Goal: Contribute content

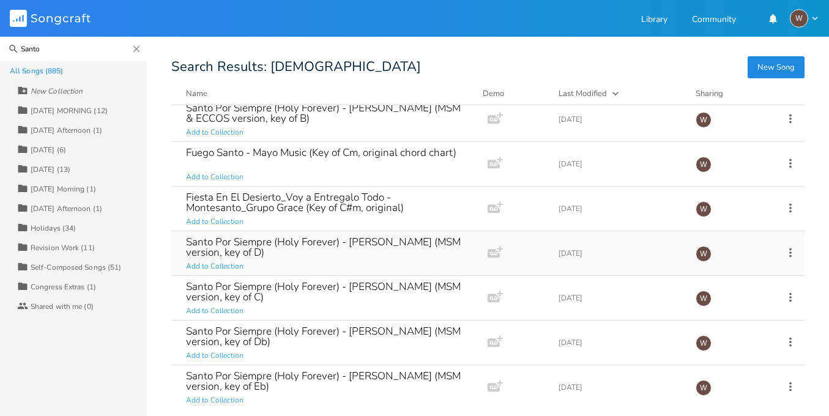
scroll to position [341, 0]
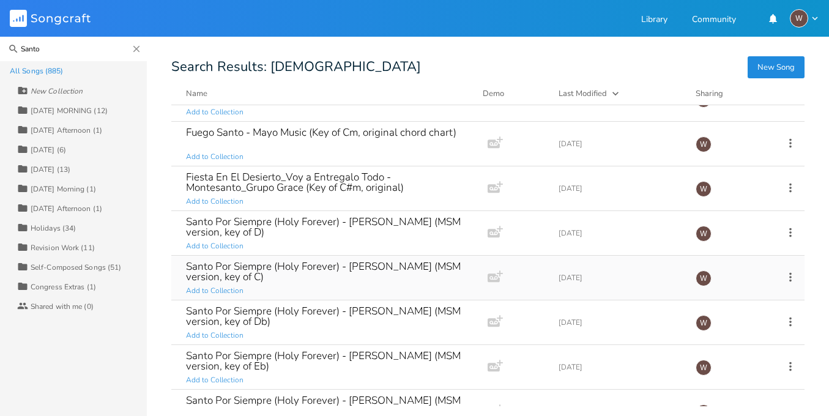
type input "Santo"
click at [379, 283] on div "Santo Por Siempre (Holy Forever) - [PERSON_NAME] (MSM version, key of C) Add to…" at bounding box center [327, 278] width 282 height 44
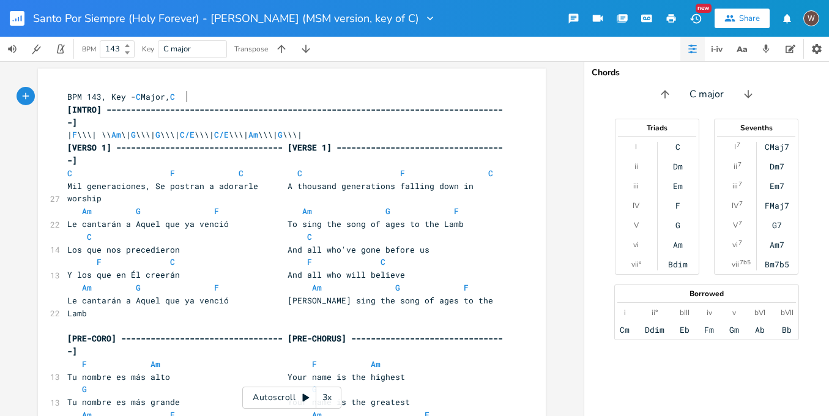
scroll to position [0, 1]
click at [17, 23] on rect "button" at bounding box center [17, 18] width 15 height 15
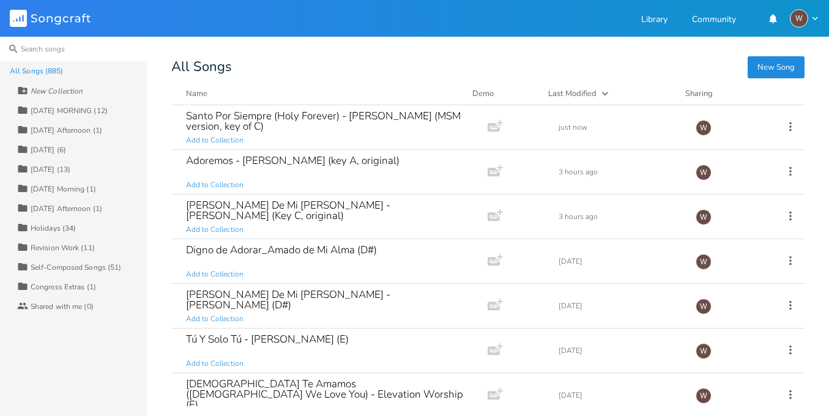
click at [84, 53] on input at bounding box center [73, 49] width 147 height 24
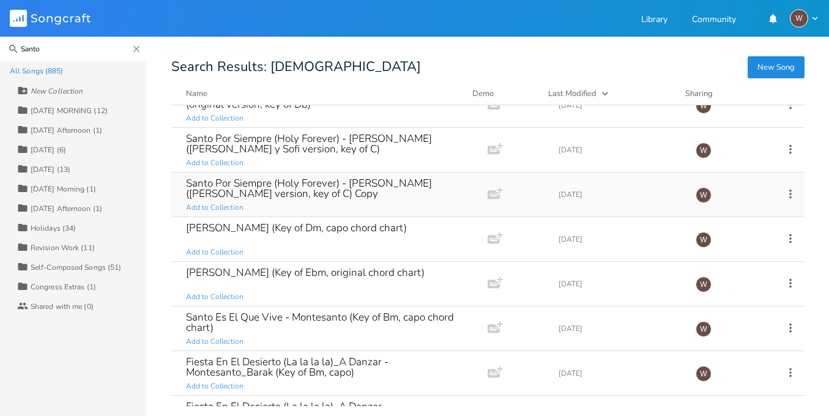
scroll to position [1002, 0]
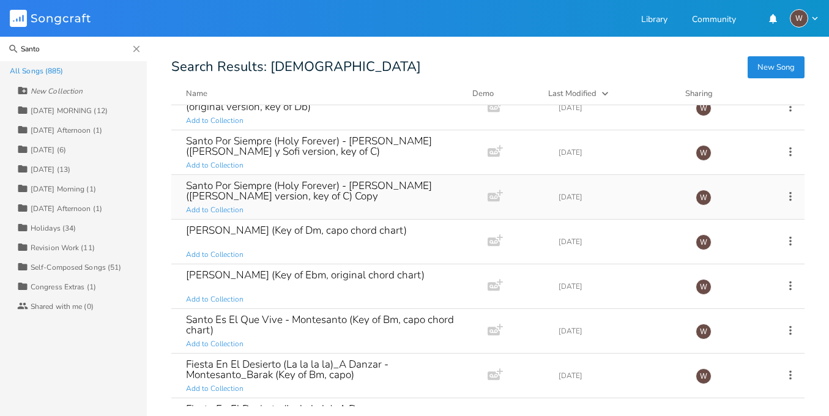
type input "Santo"
click at [371, 206] on div "Santo Por Siempre (Holy Forever) - [PERSON_NAME] ([PERSON_NAME] version, key of…" at bounding box center [327, 197] width 282 height 44
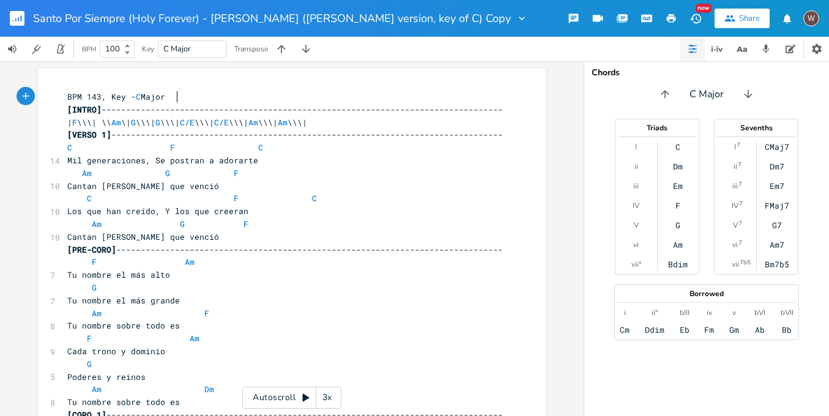
scroll to position [0, 2]
click at [23, 18] on rect "button" at bounding box center [17, 18] width 15 height 15
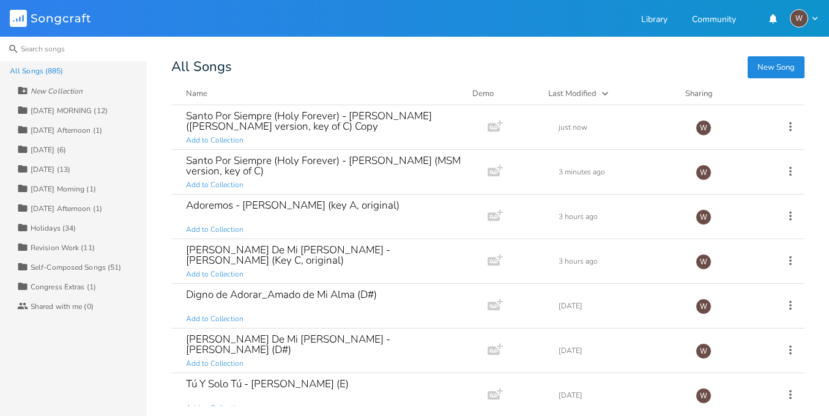
click at [92, 48] on input at bounding box center [73, 49] width 147 height 24
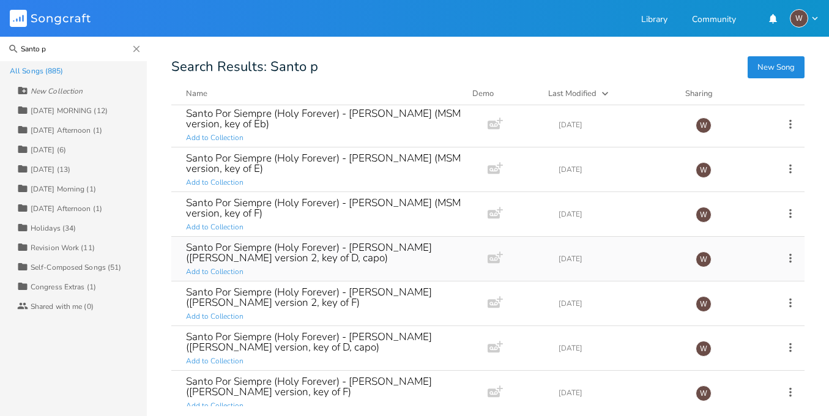
scroll to position [414, 0]
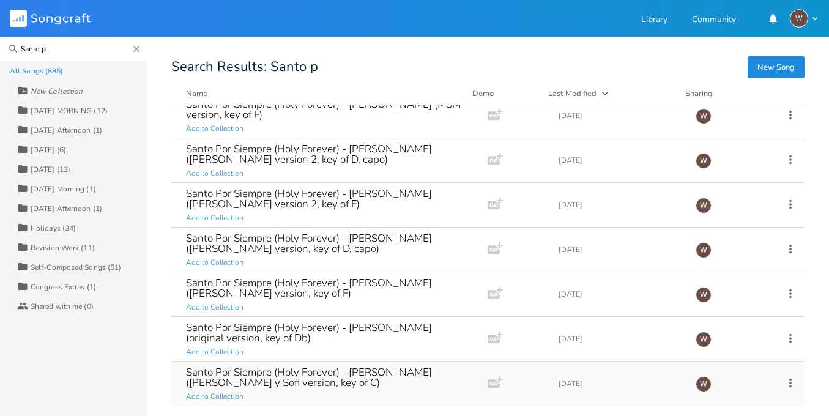
type input "Santo p"
click at [365, 387] on div "Santo Por Siempre (Holy Forever) - [PERSON_NAME] ([PERSON_NAME] y Sofi version,…" at bounding box center [327, 377] width 282 height 21
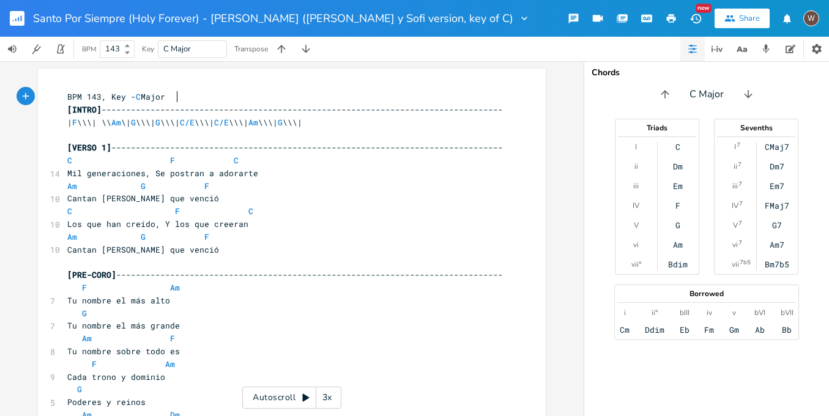
scroll to position [0, 2]
click at [25, 20] on button "Back to Library" at bounding box center [22, 18] width 24 height 29
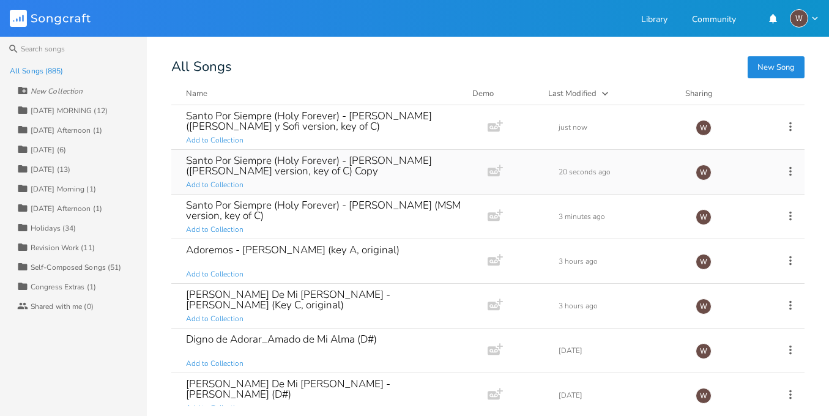
click at [350, 177] on div "Santo Por Siempre (Holy Forever) - [PERSON_NAME] ([PERSON_NAME] version, key of…" at bounding box center [327, 172] width 282 height 44
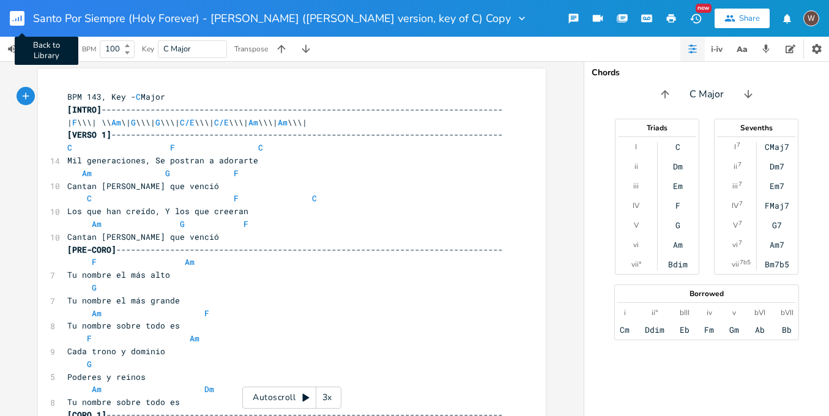
click at [15, 21] on rect "button" at bounding box center [17, 18] width 15 height 15
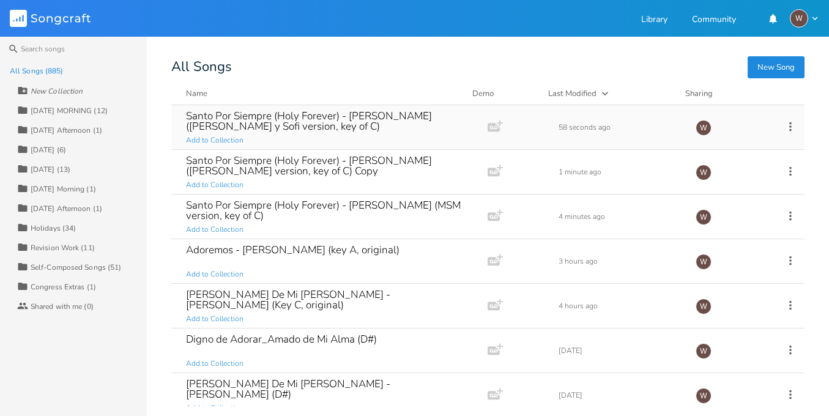
click at [334, 138] on div "Santo Por Siempre (Holy Forever) - [PERSON_NAME] ([PERSON_NAME] version, key of…" at bounding box center [327, 127] width 282 height 44
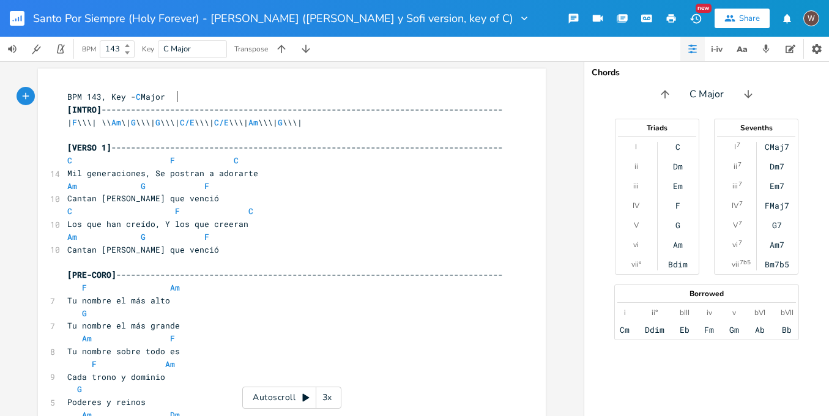
scroll to position [18, 0]
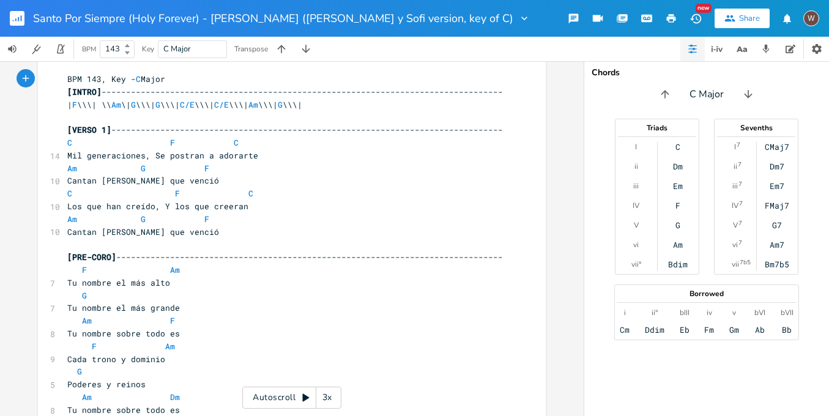
click at [13, 23] on rect "button" at bounding box center [17, 18] width 15 height 15
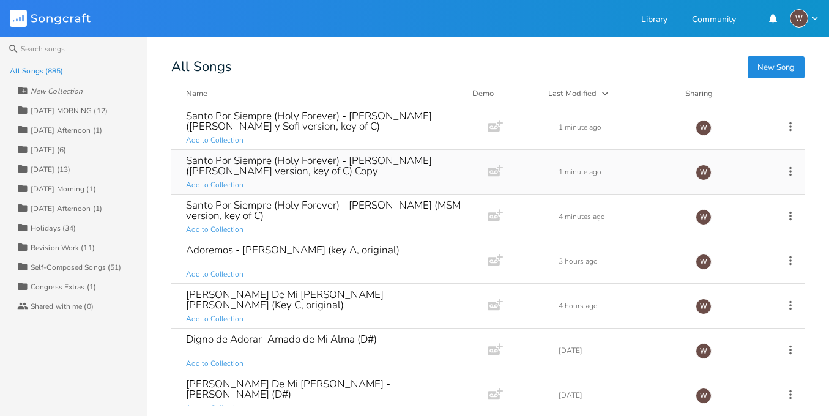
click at [341, 171] on div "Santo Por Siempre (Holy Forever) - [PERSON_NAME] ([PERSON_NAME] version, key of…" at bounding box center [327, 165] width 282 height 21
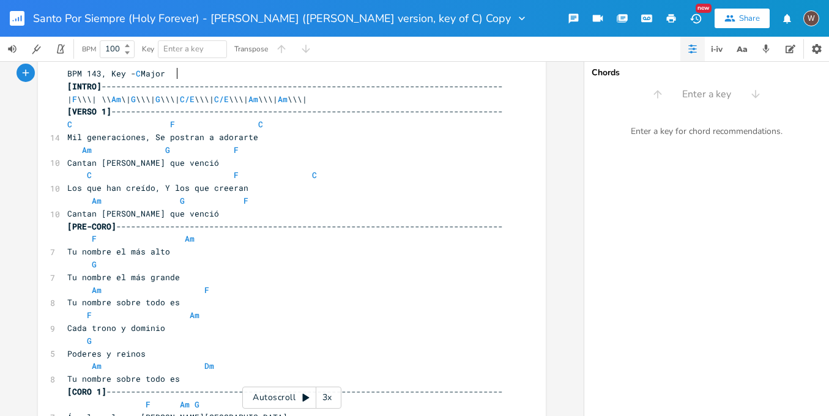
scroll to position [88, 0]
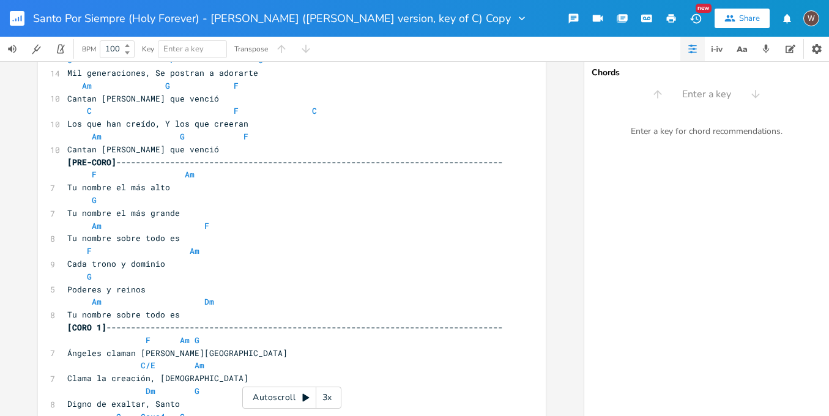
click at [20, 20] on rect "button" at bounding box center [17, 18] width 15 height 15
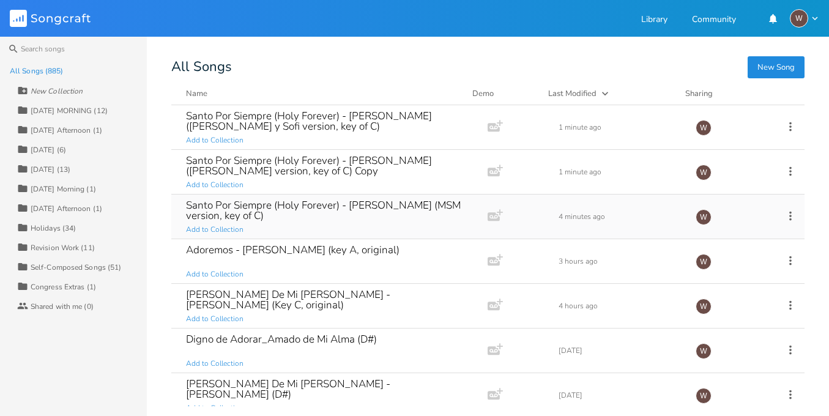
click at [327, 209] on div "Santo Por Siempre (Holy Forever) - [PERSON_NAME] (MSM version, key of C)" at bounding box center [327, 210] width 282 height 21
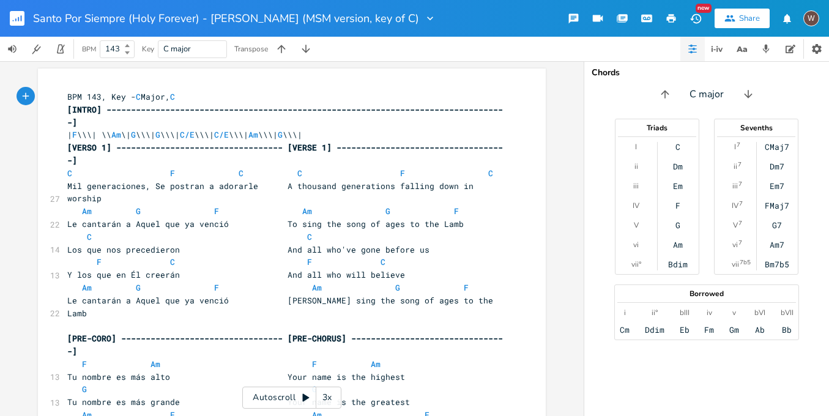
click at [17, 17] on rect "button" at bounding box center [17, 18] width 15 height 15
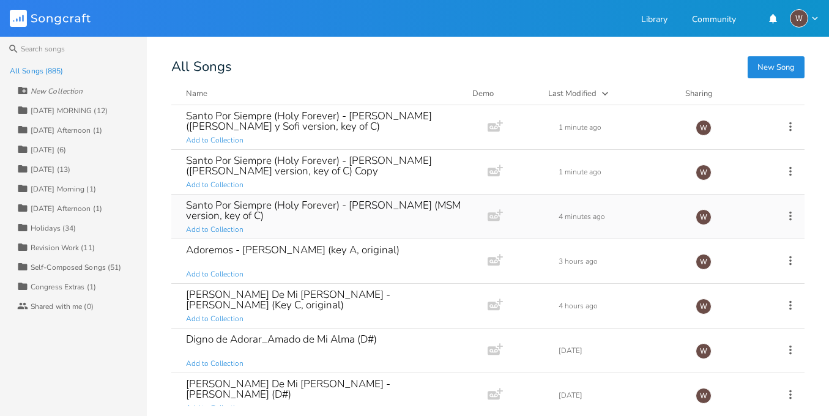
click at [788, 214] on icon at bounding box center [790, 215] width 13 height 13
click at [729, 261] on li "Duplicate Make a Copy" at bounding box center [734, 255] width 98 height 21
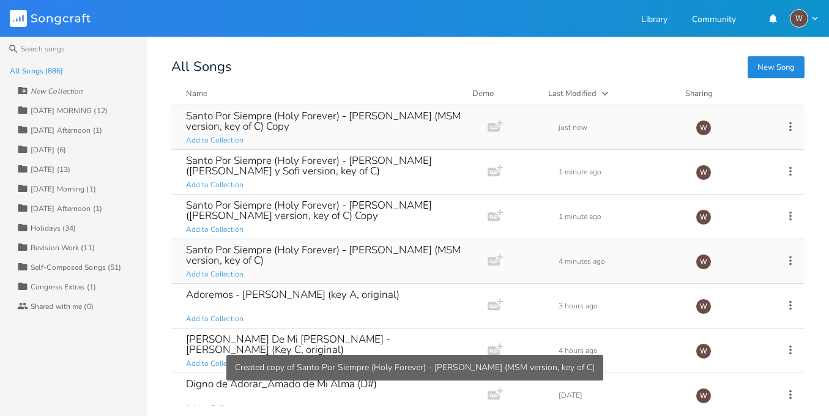
click at [387, 141] on div "Santo Por Siempre (Holy Forever) - [PERSON_NAME] (MSM version, key of C) Copy A…" at bounding box center [327, 127] width 282 height 44
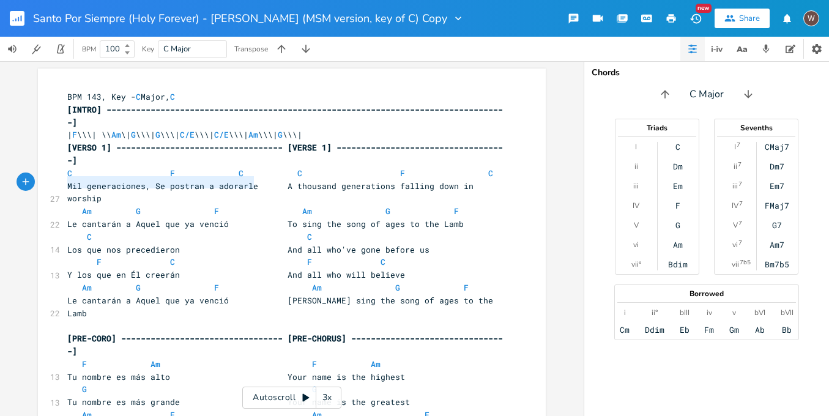
drag, startPoint x: 250, startPoint y: 182, endPoint x: 64, endPoint y: 187, distance: 186.7
click at [67, 187] on span "Mil generaciones, Se postran a adorarle A thousand generations falling down in …" at bounding box center [272, 193] width 411 height 24
type textarea "​Mil generaciones, Se postran a adorarle"
paste textarea
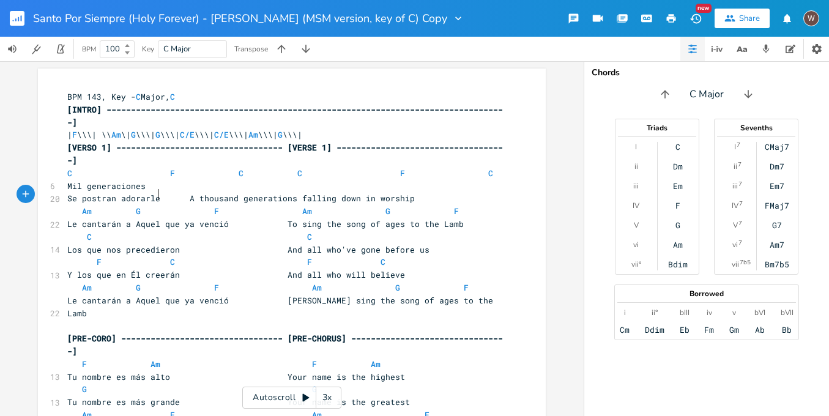
click at [67, 195] on span "Se postran adorarle A thousand generations falling down in worship" at bounding box center [241, 198] width 348 height 11
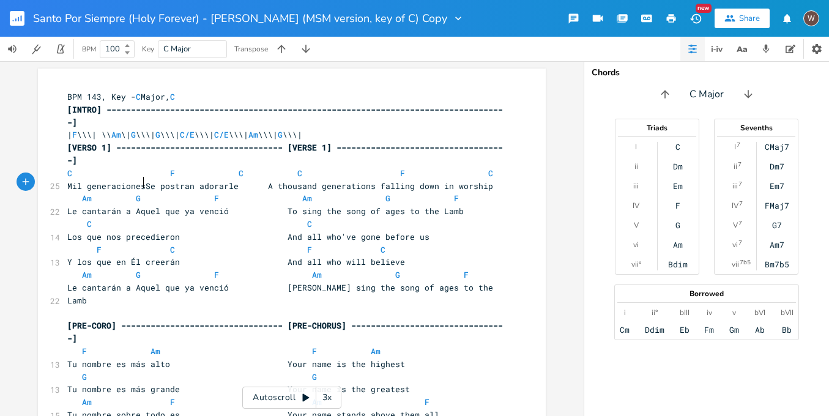
type textarea ","
click at [267, 182] on span "Mil generaciones, Se postran adorarle A thousand generations falling down in wo…" at bounding box center [285, 186] width 436 height 11
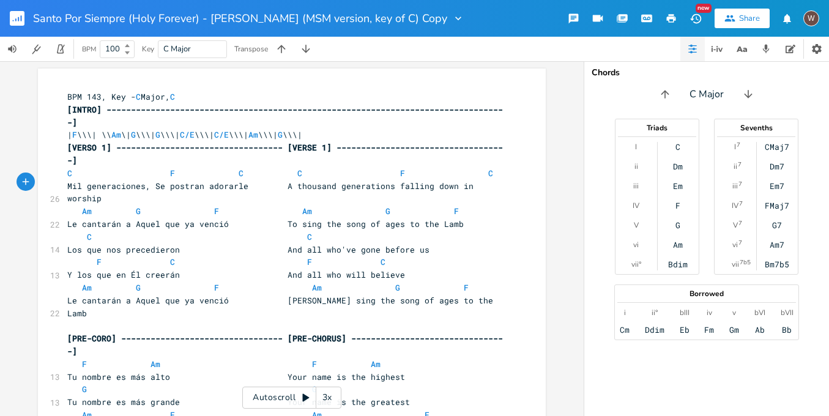
scroll to position [0, 6]
click at [670, 23] on icon "button" at bounding box center [671, 18] width 11 height 11
drag, startPoint x: 64, startPoint y: 209, endPoint x: 222, endPoint y: 209, distance: 158.5
click at [222, 218] on span "Le cantarán a Aquel que ya venció To sing the song of ages to the Lamb" at bounding box center [265, 223] width 397 height 11
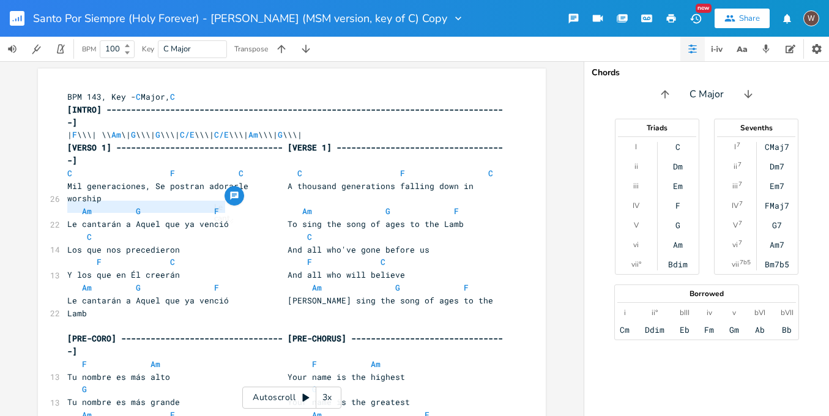
type textarea "​Le cantarán a Aquel que ya venció"
paste textarea
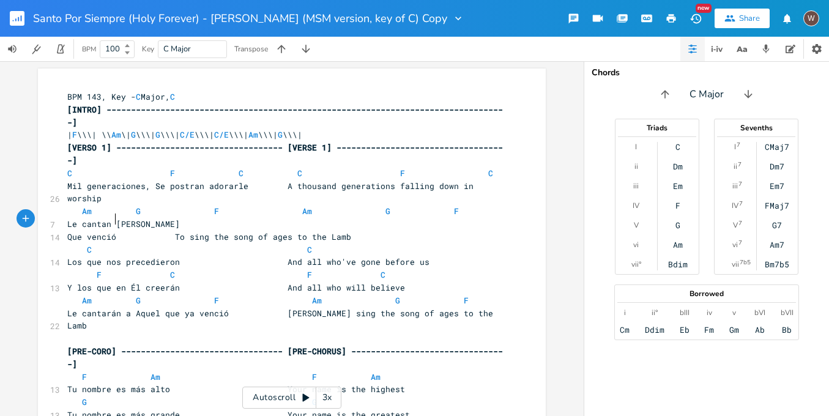
click at [67, 231] on span "Que venció To sing the song of ages to the Lamb" at bounding box center [209, 236] width 284 height 11
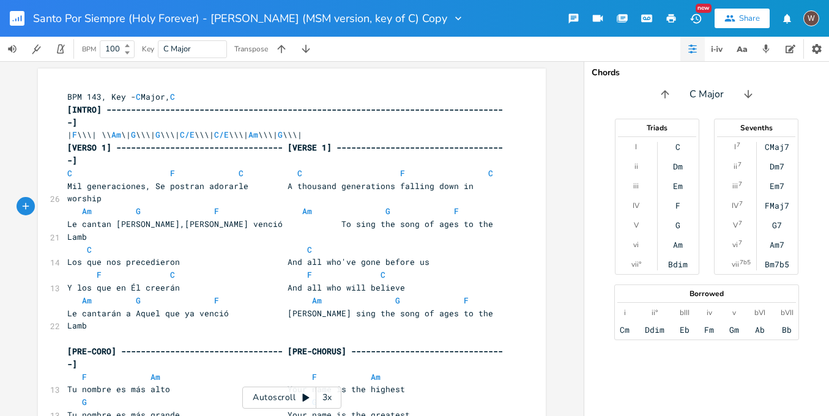
type textarea ","
click at [129, 206] on span "Am G F Am G F" at bounding box center [263, 211] width 392 height 11
click at [271, 218] on span "Le cantan [PERSON_NAME], [PERSON_NAME] venció To sing the song of ages to the L…" at bounding box center [285, 230] width 436 height 24
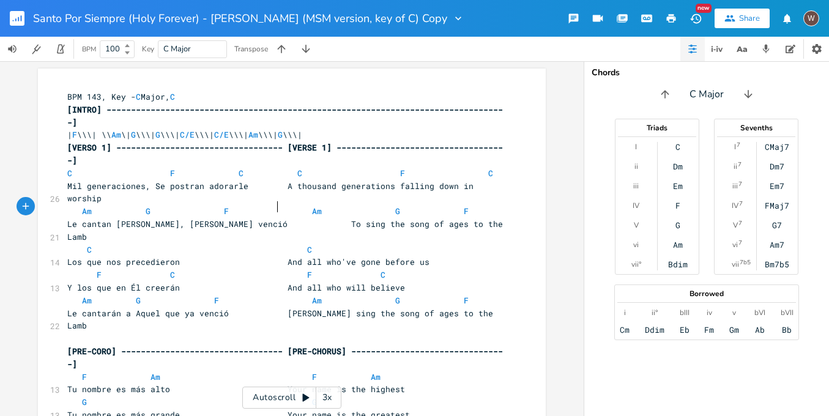
scroll to position [0, 1]
click at [293, 206] on span "Am G F Am G F" at bounding box center [267, 211] width 401 height 11
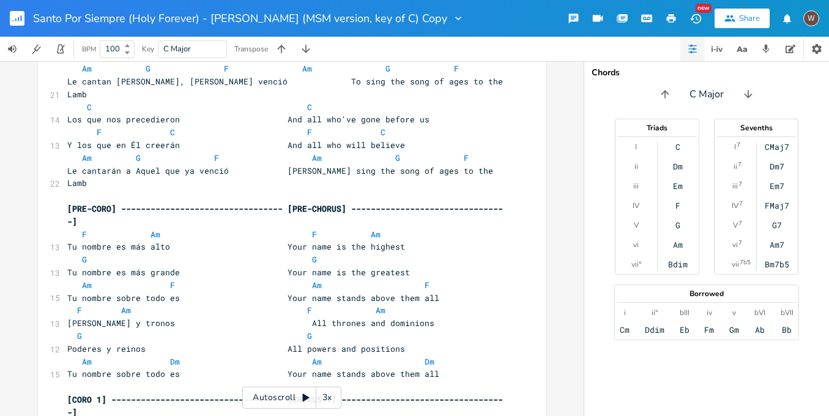
scroll to position [161, 0]
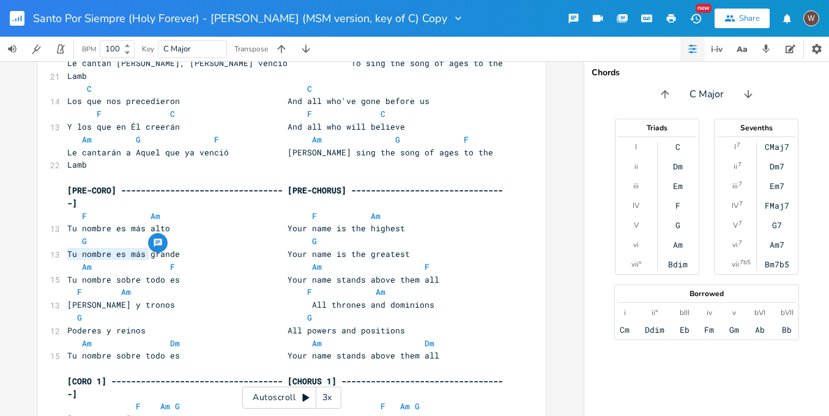
drag, startPoint x: 64, startPoint y: 253, endPoint x: 147, endPoint y: 252, distance: 83.2
type textarea "​[PERSON_NAME] y tronos"
paste textarea
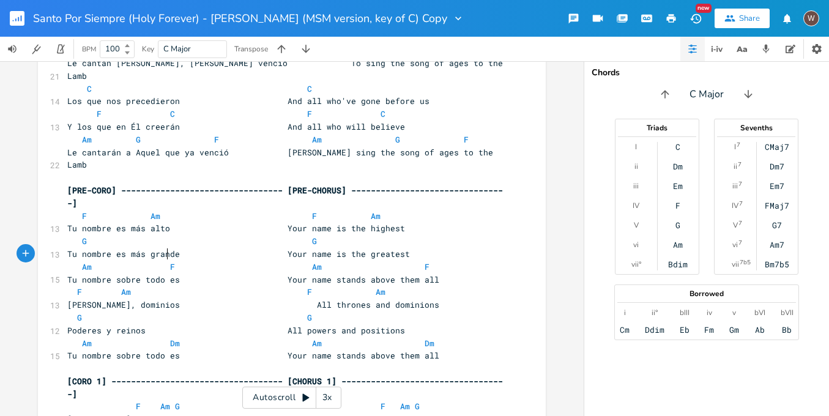
click at [72, 286] on span "F Am F Am" at bounding box center [226, 291] width 318 height 11
click at [128, 286] on span "F Am F Am" at bounding box center [233, 291] width 333 height 11
click at [296, 299] on span "[PERSON_NAME], dominios All thrones and dominions" at bounding box center [253, 304] width 372 height 11
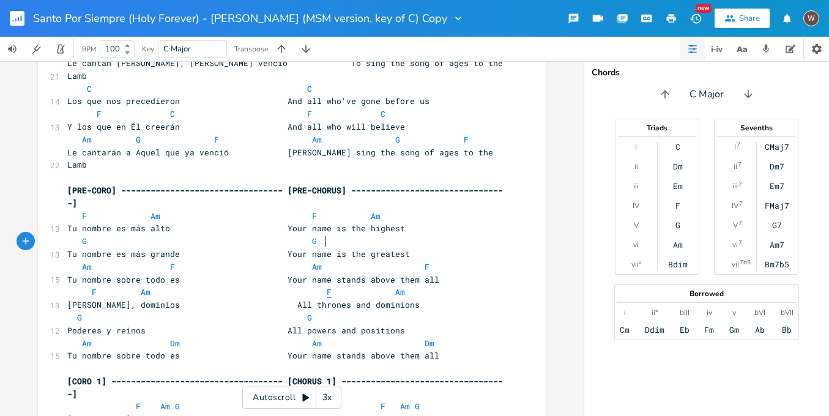
click at [327, 286] on span "F" at bounding box center [329, 292] width 5 height 12
type textarea "P"
click at [67, 325] on span "Poderes y reinos All powers and positions" at bounding box center [236, 330] width 338 height 11
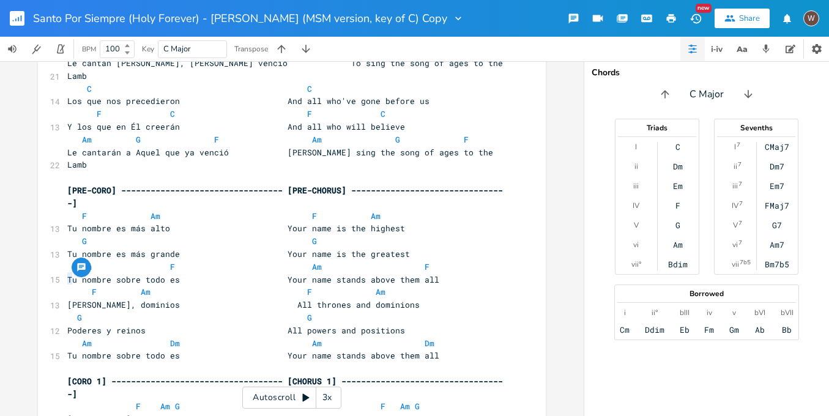
scroll to position [0, 4]
drag, startPoint x: 64, startPoint y: 279, endPoint x: 140, endPoint y: 280, distance: 75.9
click at [140, 325] on span "Poderes y reinos All powers and positions" at bounding box center [236, 330] width 338 height 11
type textarea "​Poderes y reinos"
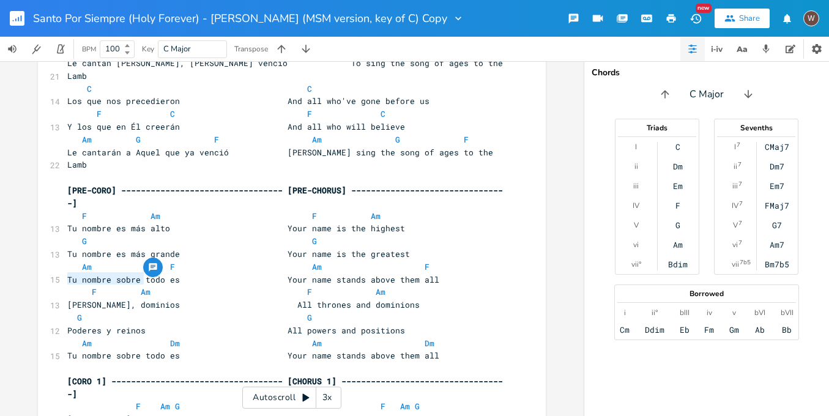
paste textarea
click at [295, 325] on span "Poderes, potestades All powers and positions" at bounding box center [243, 330] width 353 height 11
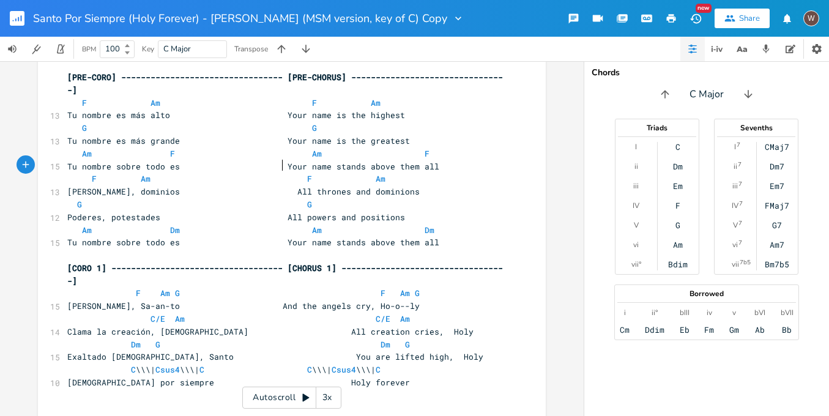
scroll to position [365, 0]
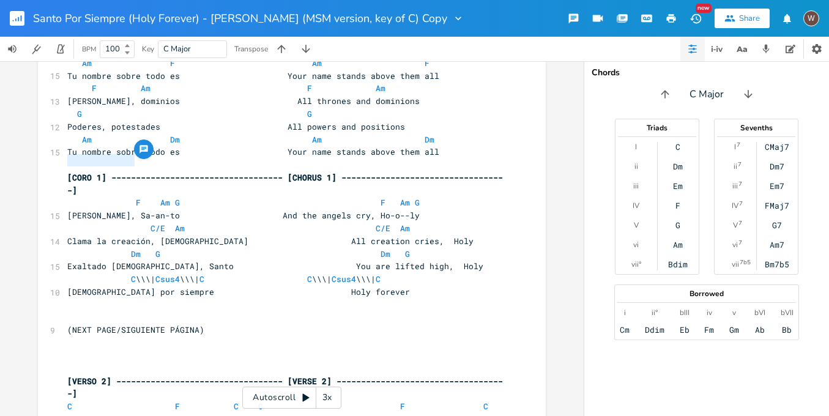
drag, startPoint x: 62, startPoint y: 160, endPoint x: 129, endPoint y: 162, distance: 66.7
click at [129, 209] on pre "[PERSON_NAME], Sa-an-to And the angels cry, Ho-o--ly" at bounding box center [286, 215] width 442 height 13
type textarea "​Cantan ángeles"
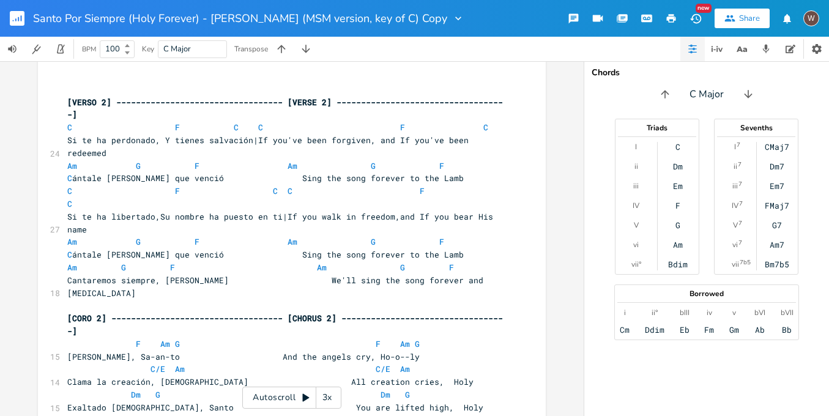
scroll to position [646, 0]
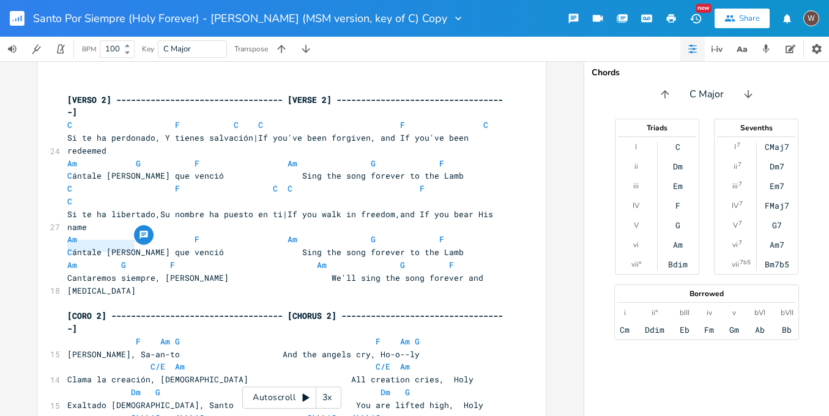
drag, startPoint x: 64, startPoint y: 248, endPoint x: 132, endPoint y: 250, distance: 68.0
click at [132, 349] on span "[PERSON_NAME], Sa-an-to And the angels cry, Ho-o--ly" at bounding box center [243, 354] width 353 height 11
type textarea "​Cantan ángeles"
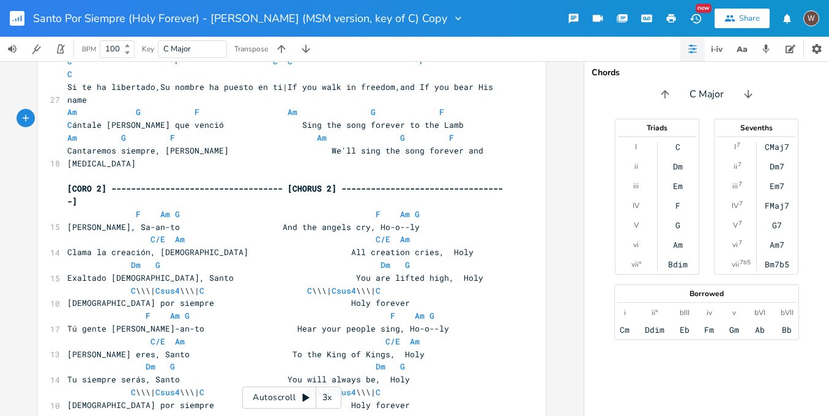
scroll to position [795, 0]
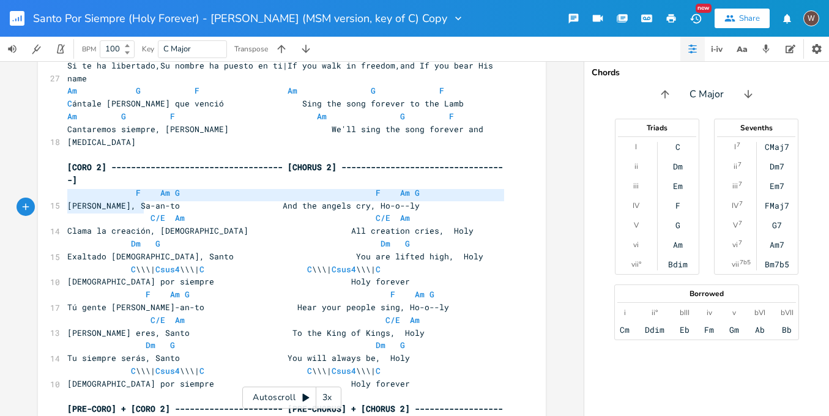
type textarea "Tú gente [PERSON_NAME]"
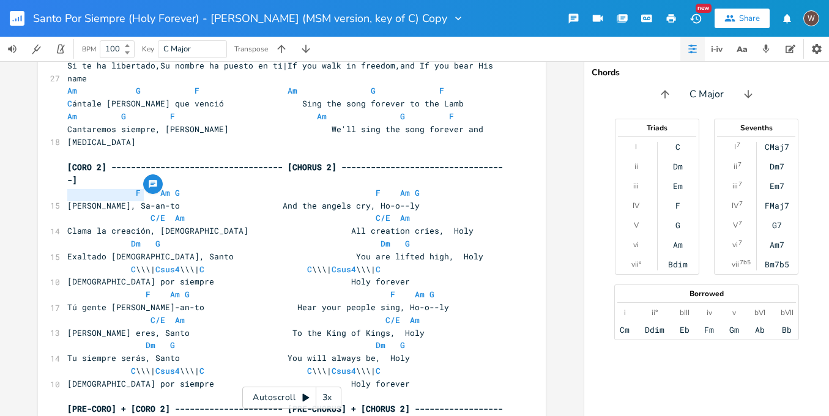
drag, startPoint x: 64, startPoint y: 195, endPoint x: 141, endPoint y: 198, distance: 77.2
click at [141, 302] on span "Tú gente [PERSON_NAME]-an-to Hear your people sing, Ho-o--ly" at bounding box center [258, 307] width 382 height 11
paste textarea
click at [137, 289] on span "F Am G F Am G" at bounding box center [250, 294] width 367 height 11
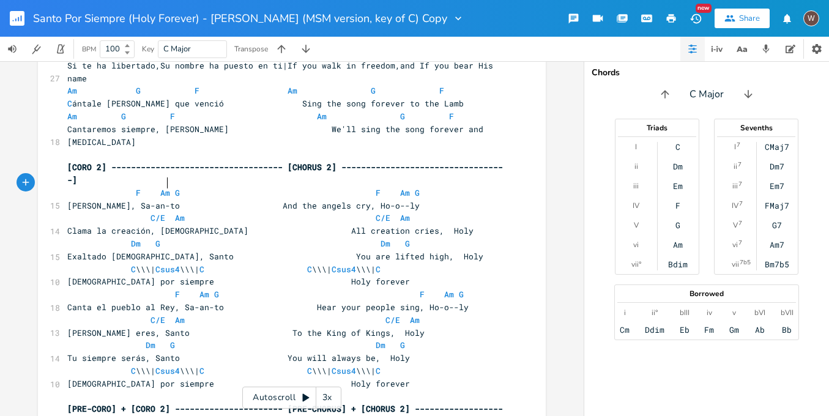
scroll to position [0, 10]
click at [308, 302] on span "Canta el pueblo al Rey, Sa-an-to Hear your people sing, Ho-o--ly" at bounding box center [267, 307] width 401 height 11
click at [400, 289] on span "F Am G F Am G" at bounding box center [265, 294] width 397 height 11
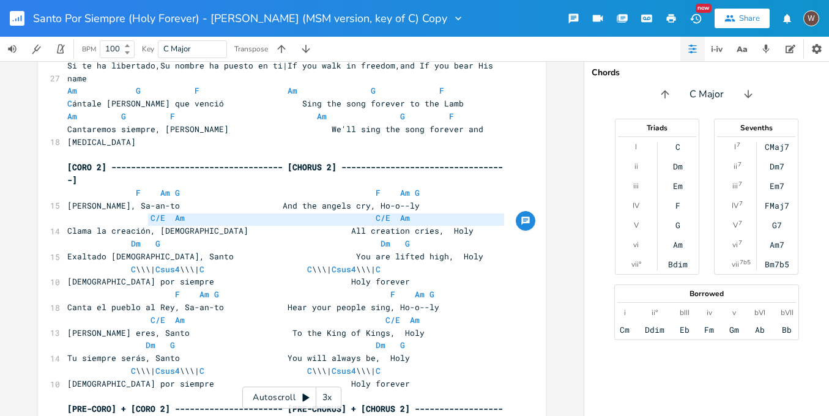
type textarea "[PERSON_NAME] eres"
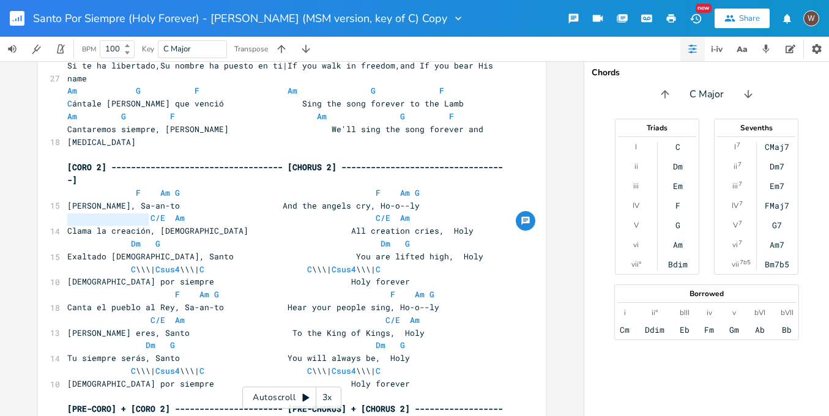
drag, startPoint x: 146, startPoint y: 219, endPoint x: 55, endPoint y: 222, distance: 90.6
click at [65, 327] on div "13 [PERSON_NAME] eres, Santo To the King of Kings, Holy" at bounding box center [286, 333] width 442 height 13
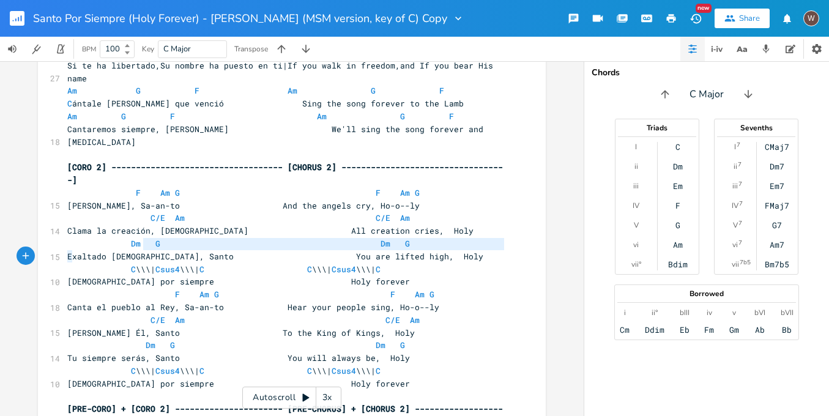
type textarea "Tu siempre serás"
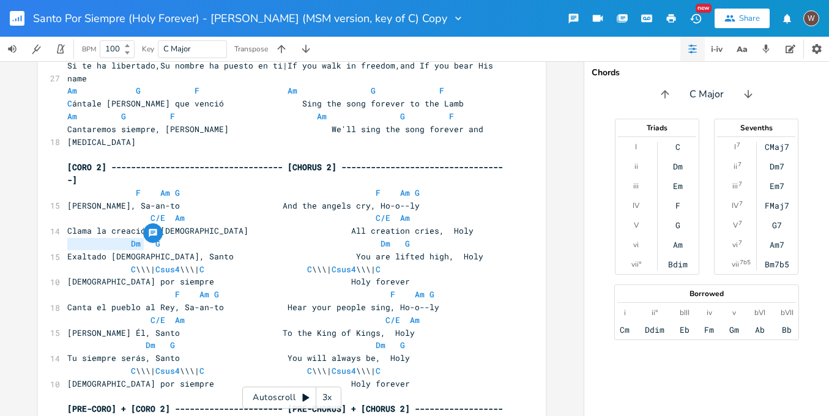
drag, startPoint x: 140, startPoint y: 246, endPoint x: 62, endPoint y: 245, distance: 78.3
click at [65, 352] on pre "Tu siempre serás, Santo You will always be, Holy" at bounding box center [286, 358] width 442 height 13
drag, startPoint x: 142, startPoint y: 211, endPoint x: 163, endPoint y: 232, distance: 29.9
click at [143, 315] on span "C/E Am C/E Am" at bounding box center [243, 320] width 353 height 11
click at [265, 327] on span "[PERSON_NAME] Él, Santo To the King of Kings, Holy" at bounding box center [241, 332] width 348 height 11
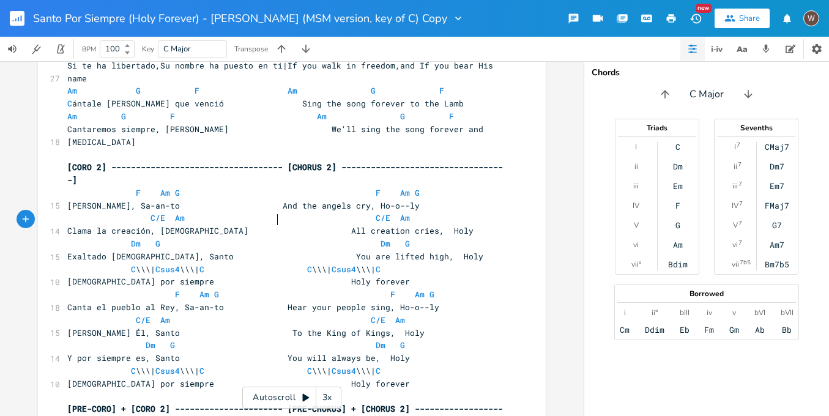
scroll to position [0, 6]
click at [357, 315] on span "C/E Am C/E Am" at bounding box center [236, 320] width 338 height 11
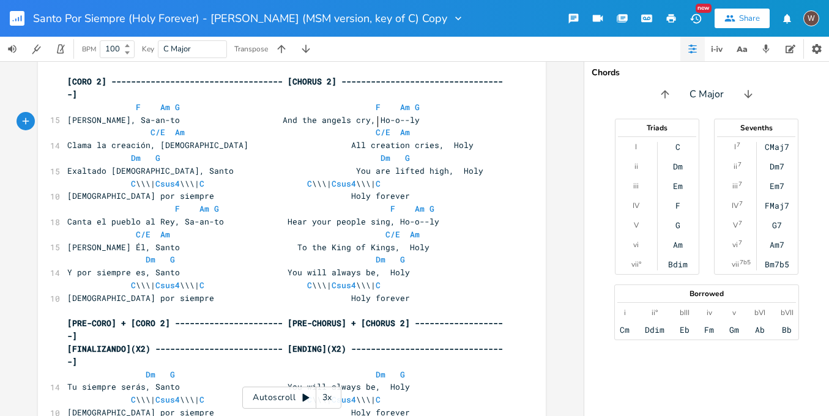
scroll to position [779, 0]
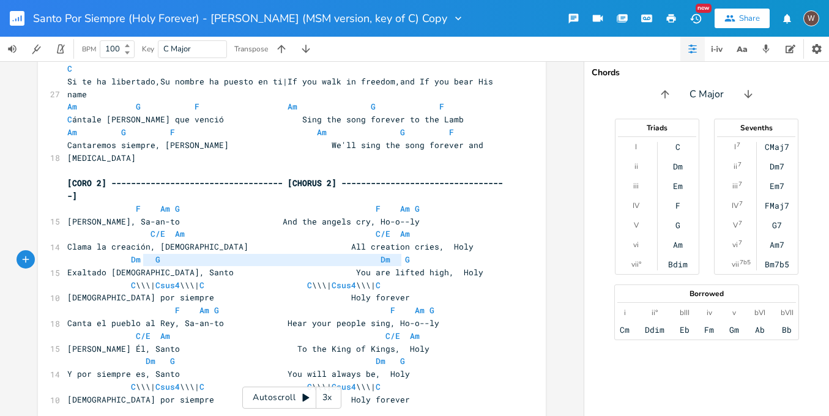
type textarea "Dm G Dm G Y por siempre es, Santo You will always be, Holy"
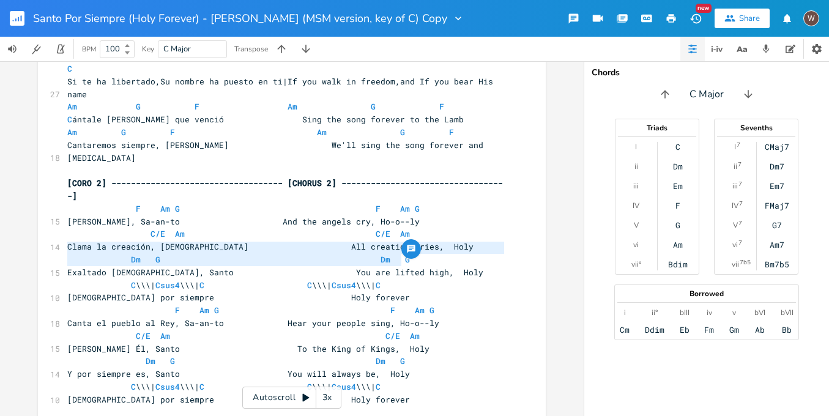
drag, startPoint x: 405, startPoint y: 261, endPoint x: 44, endPoint y: 247, distance: 361.3
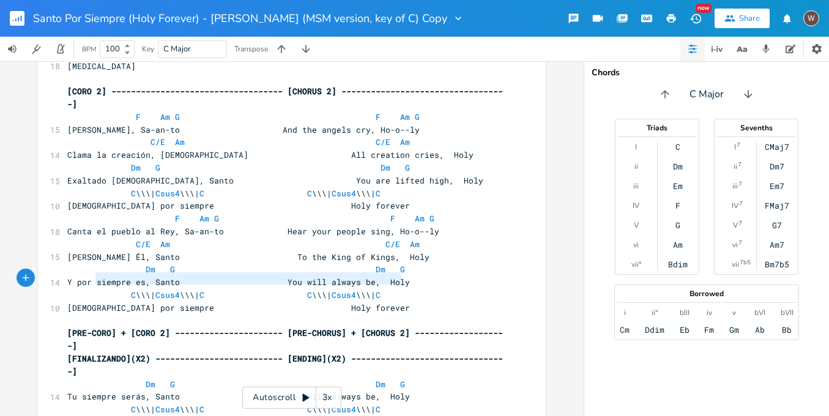
type textarea "Dm G Dm G Tu siempre serás, Santo You will always be, Holy"
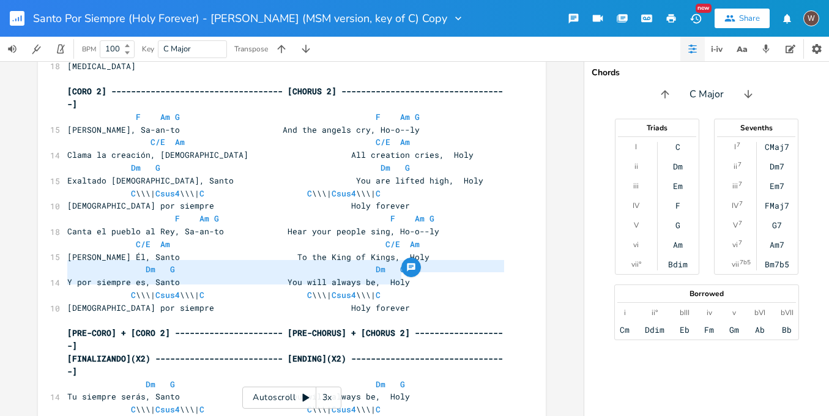
drag, startPoint x: 394, startPoint y: 279, endPoint x: 58, endPoint y: 271, distance: 335.5
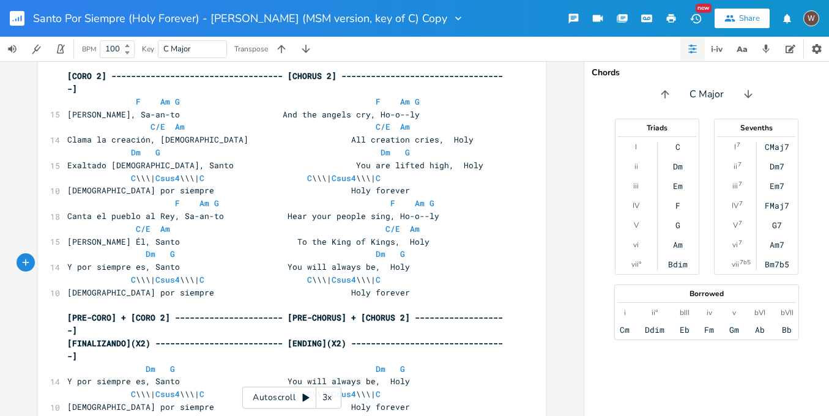
scroll to position [783, 0]
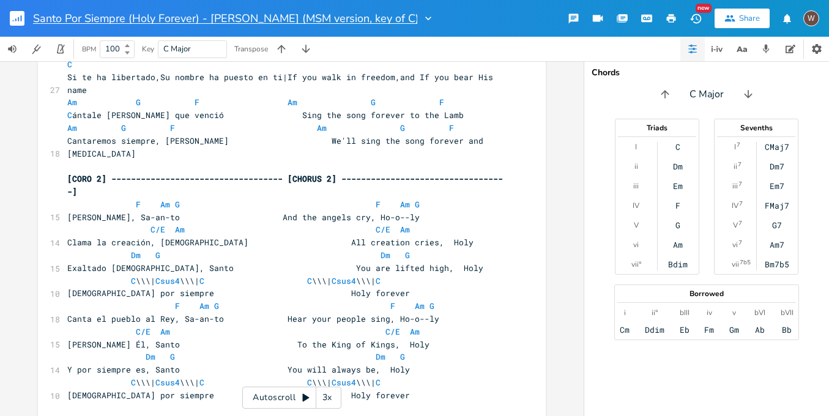
click at [393, 20] on input "Santo Por Siempre (Holy Forever) - [PERSON_NAME] (MSM version, key of C) Copy" at bounding box center [225, 18] width 384 height 11
click at [302, 17] on input "Santo Por Siempre (Holy Forever) - [PERSON_NAME] (MSM version, key of C)" at bounding box center [211, 18] width 356 height 11
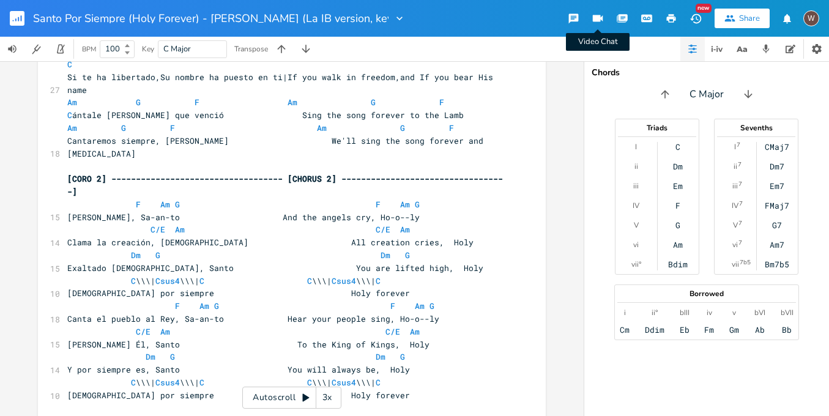
type input "Santo Por Siempre (Holy Forever) - [PERSON_NAME] (La IBI version, key of C)"
click at [667, 21] on icon "button" at bounding box center [671, 18] width 11 height 11
click at [15, 15] on rect "button" at bounding box center [17, 18] width 15 height 15
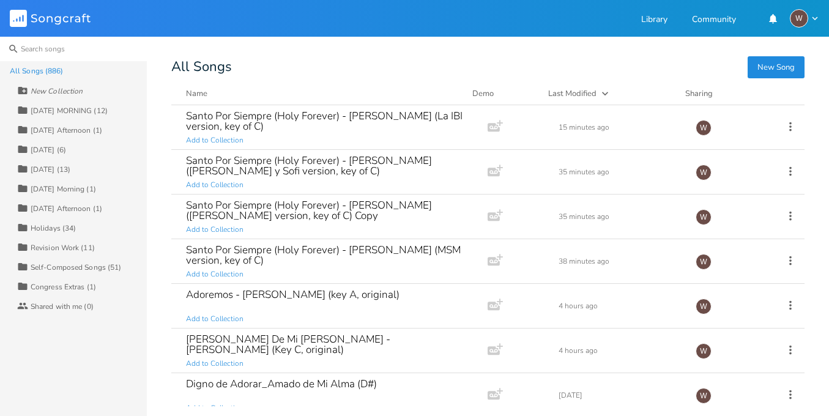
click at [58, 50] on input at bounding box center [73, 49] width 147 height 24
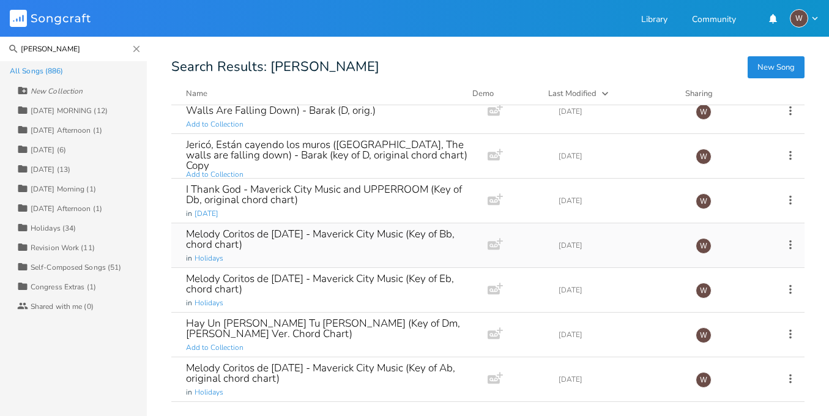
scroll to position [261, 0]
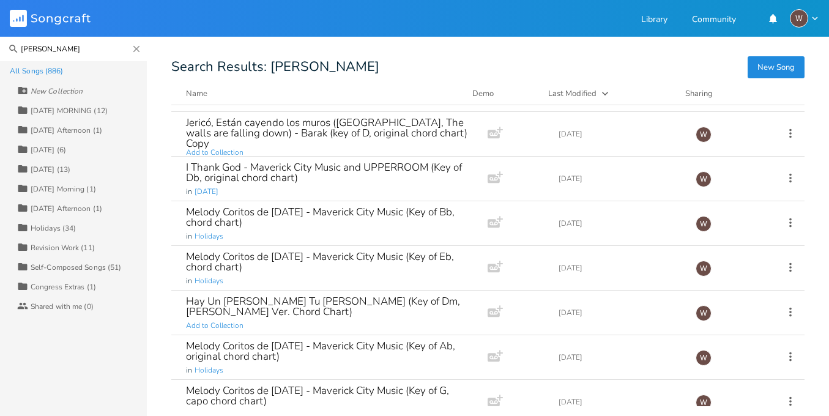
type input "[PERSON_NAME]"
